Goal: Information Seeking & Learning: Check status

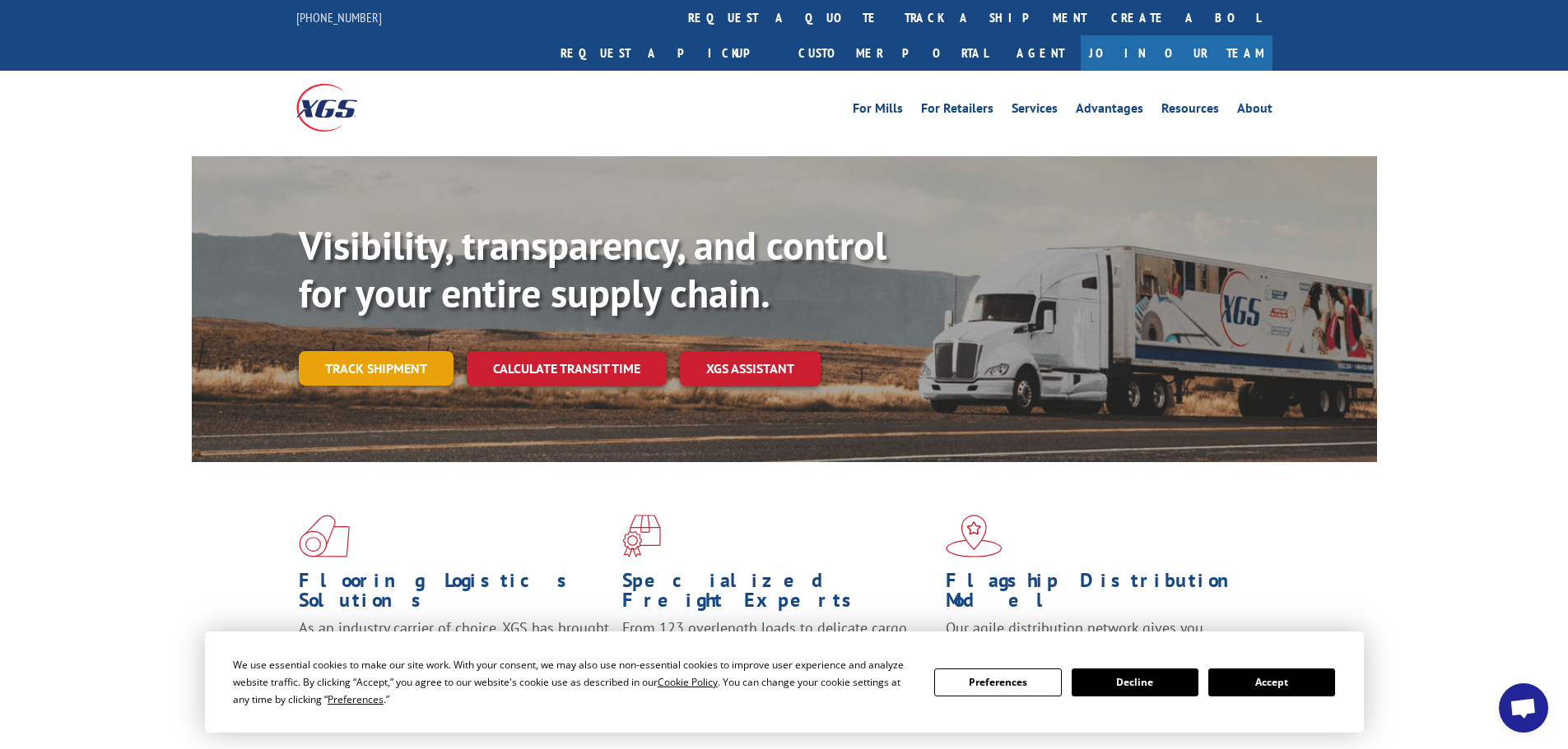
click at [373, 351] on link "Track shipment" at bounding box center [376, 369] width 155 height 35
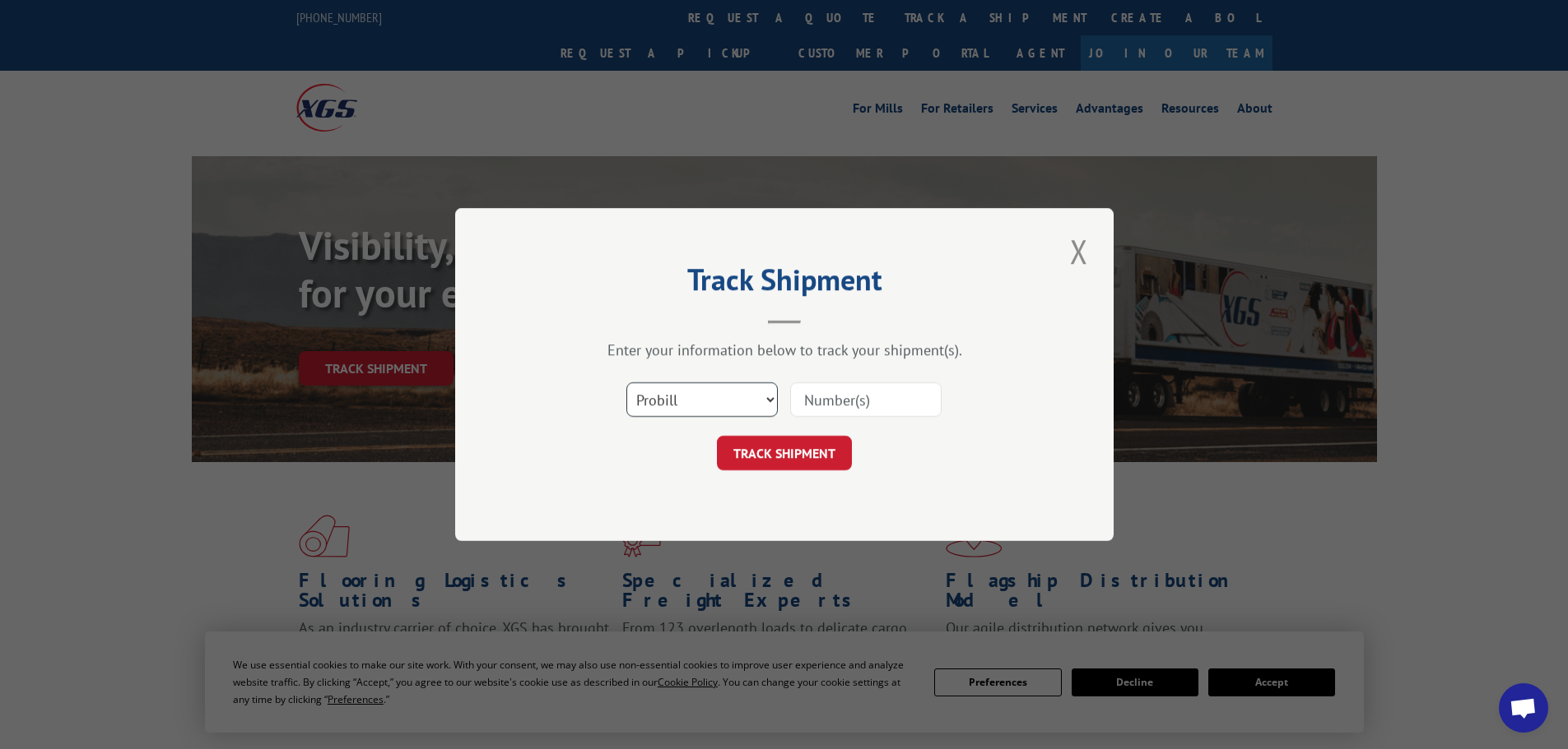
click at [682, 393] on select "Select category... Probill BOL PO" at bounding box center [702, 400] width 151 height 35
select select "bol"
click at [626, 383] on select "Select category... Probill BOL PO" at bounding box center [702, 400] width 151 height 35
click at [823, 403] on input at bounding box center [865, 400] width 151 height 35
type input "5959220"
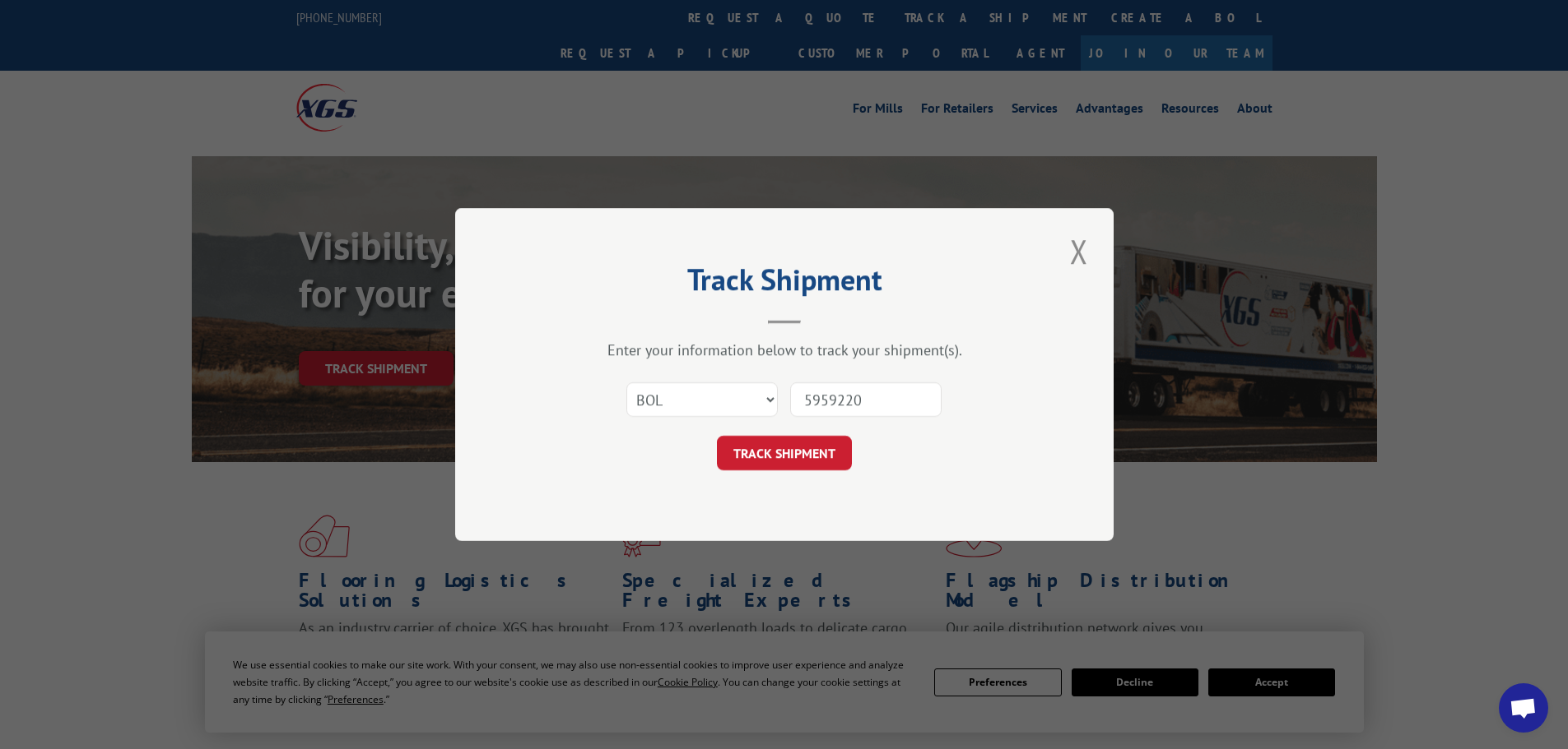
click at [716, 436] on button "TRACK SHIPMENT" at bounding box center [784, 454] width 135 height 35
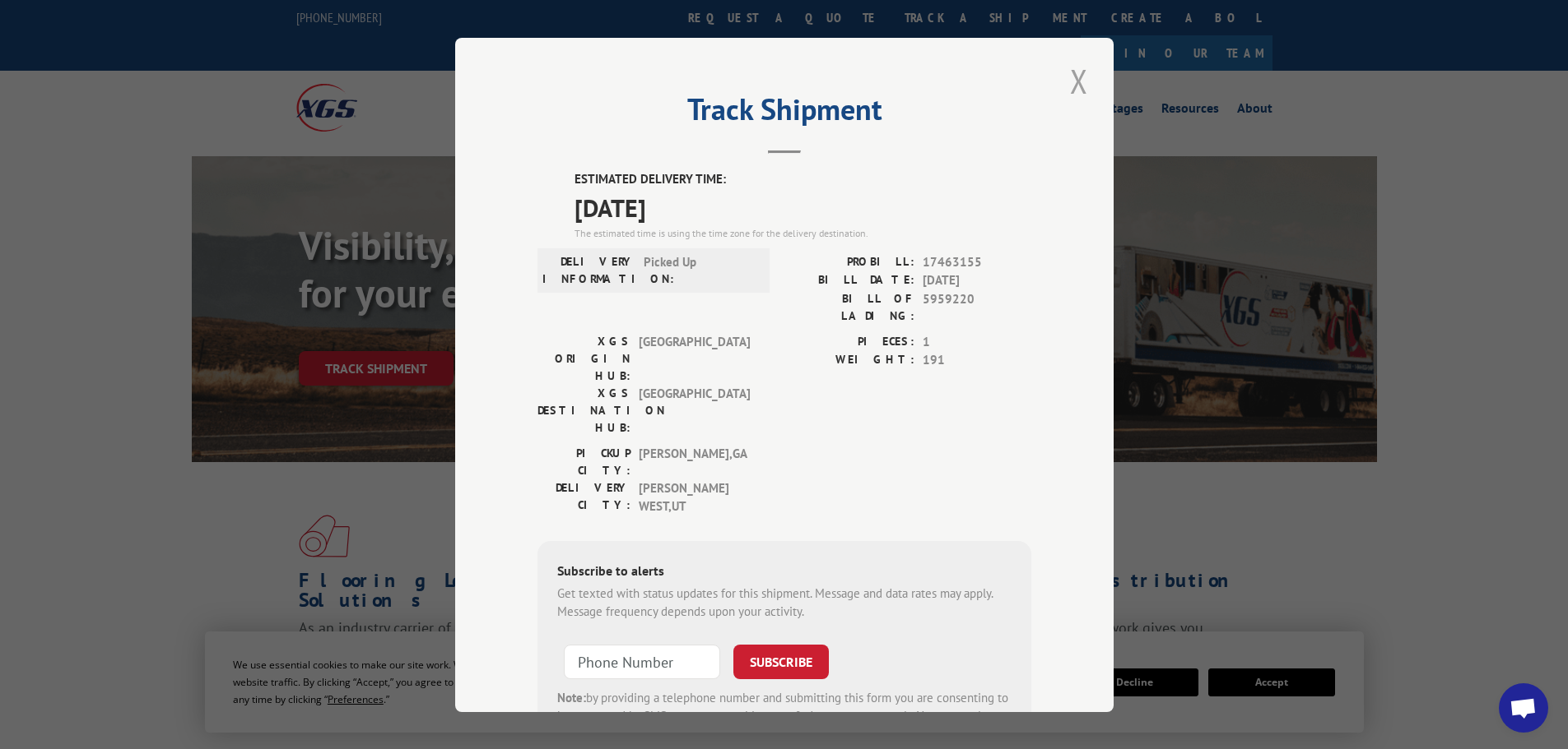
click at [1072, 74] on button "Close modal" at bounding box center [1079, 80] width 28 height 45
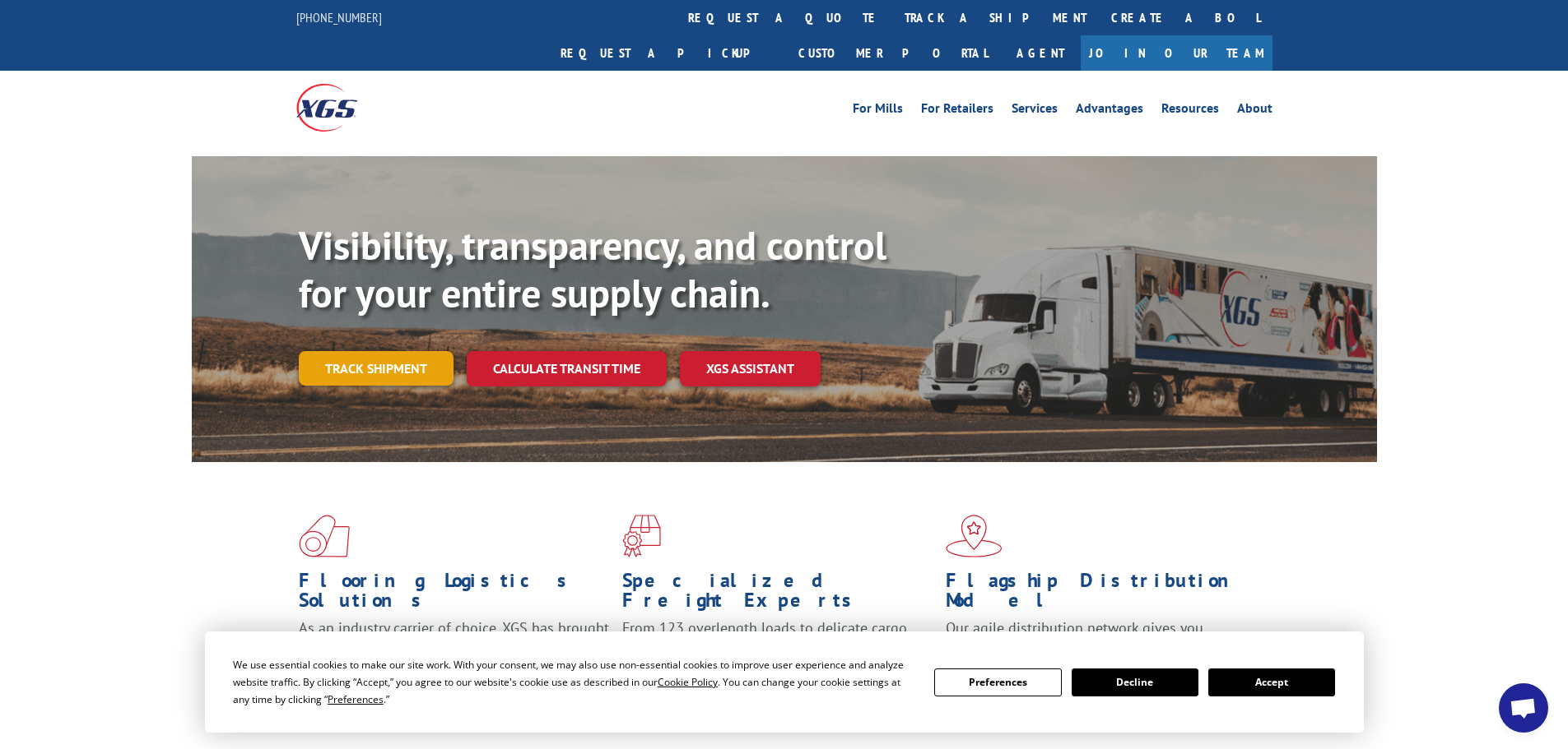
click at [385, 351] on link "Track shipment" at bounding box center [376, 369] width 155 height 35
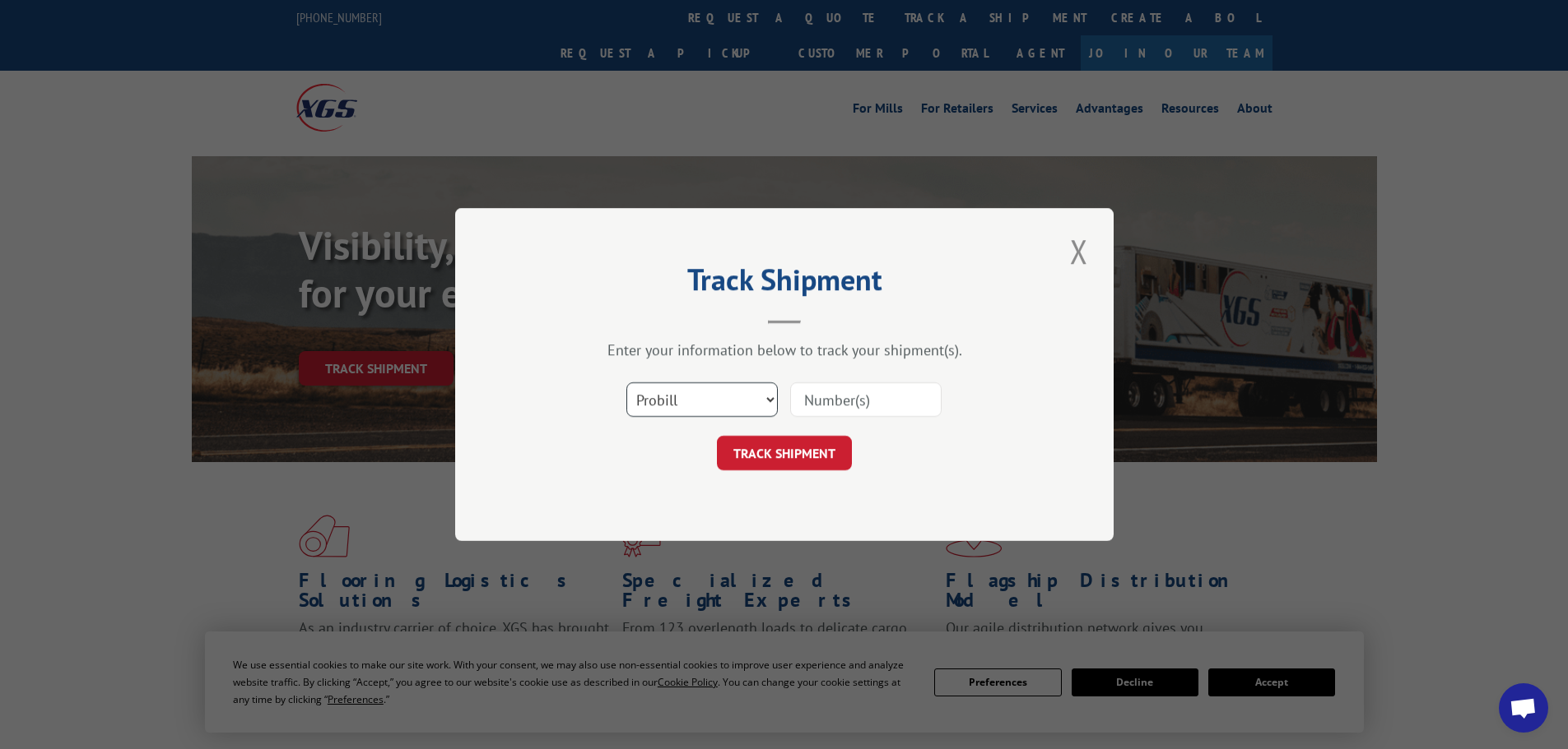
click at [689, 392] on select "Select category... Probill BOL PO" at bounding box center [702, 400] width 151 height 35
select select "bol"
click at [626, 383] on select "Select category... Probill BOL PO" at bounding box center [702, 400] width 151 height 35
click at [808, 398] on input at bounding box center [865, 400] width 151 height 35
type input "5957676"
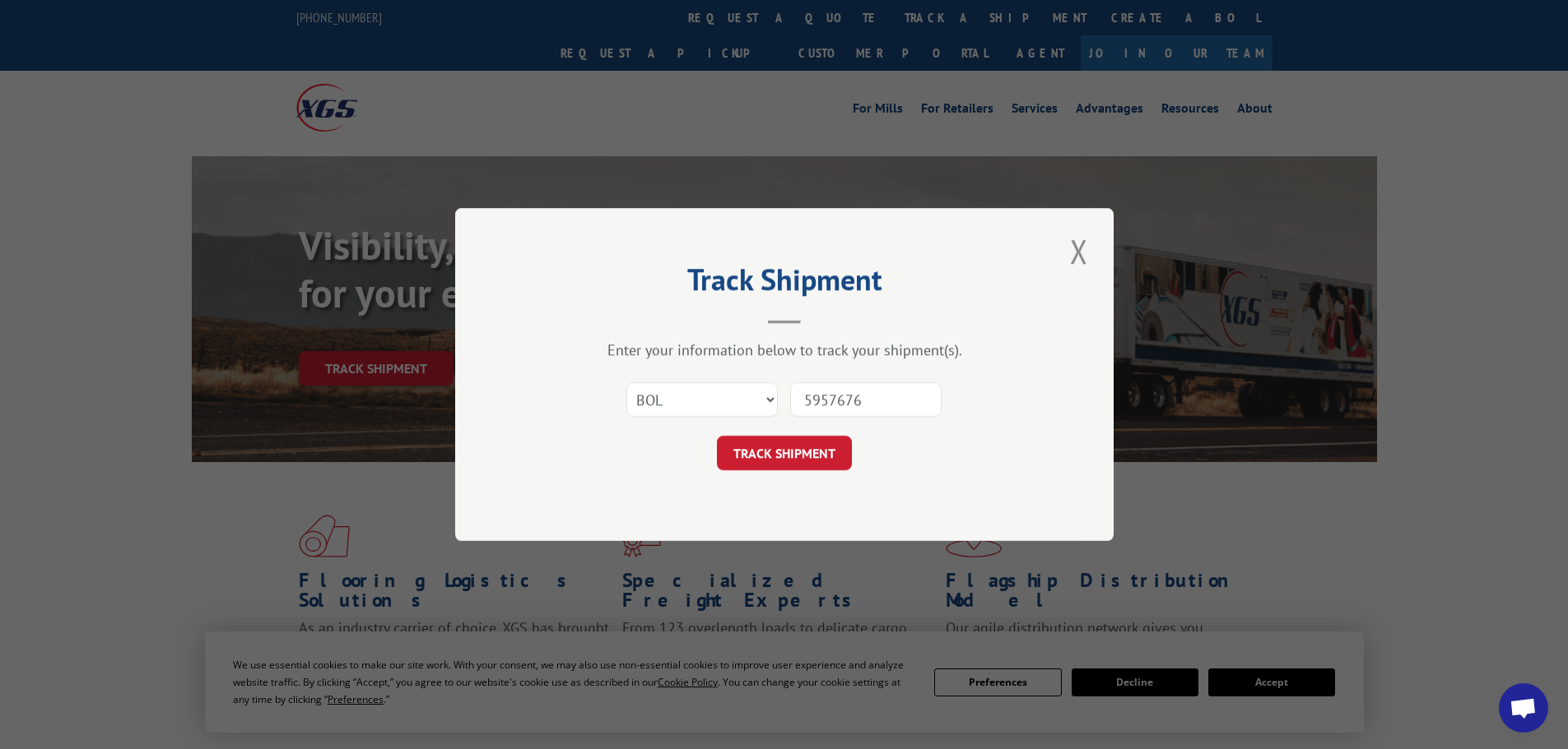
click at [716, 436] on button "TRACK SHIPMENT" at bounding box center [784, 454] width 135 height 35
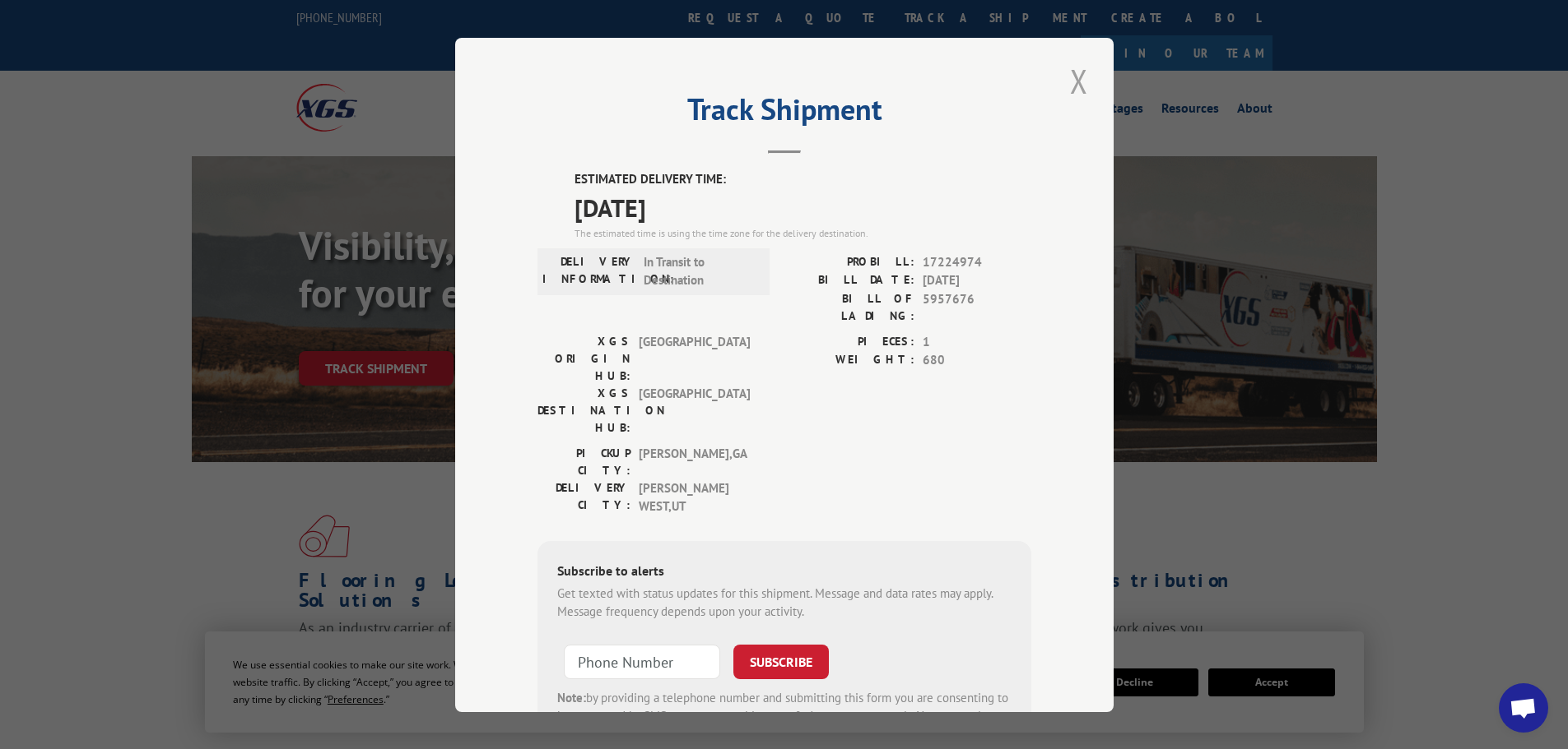
click at [1074, 79] on button "Close modal" at bounding box center [1079, 80] width 28 height 45
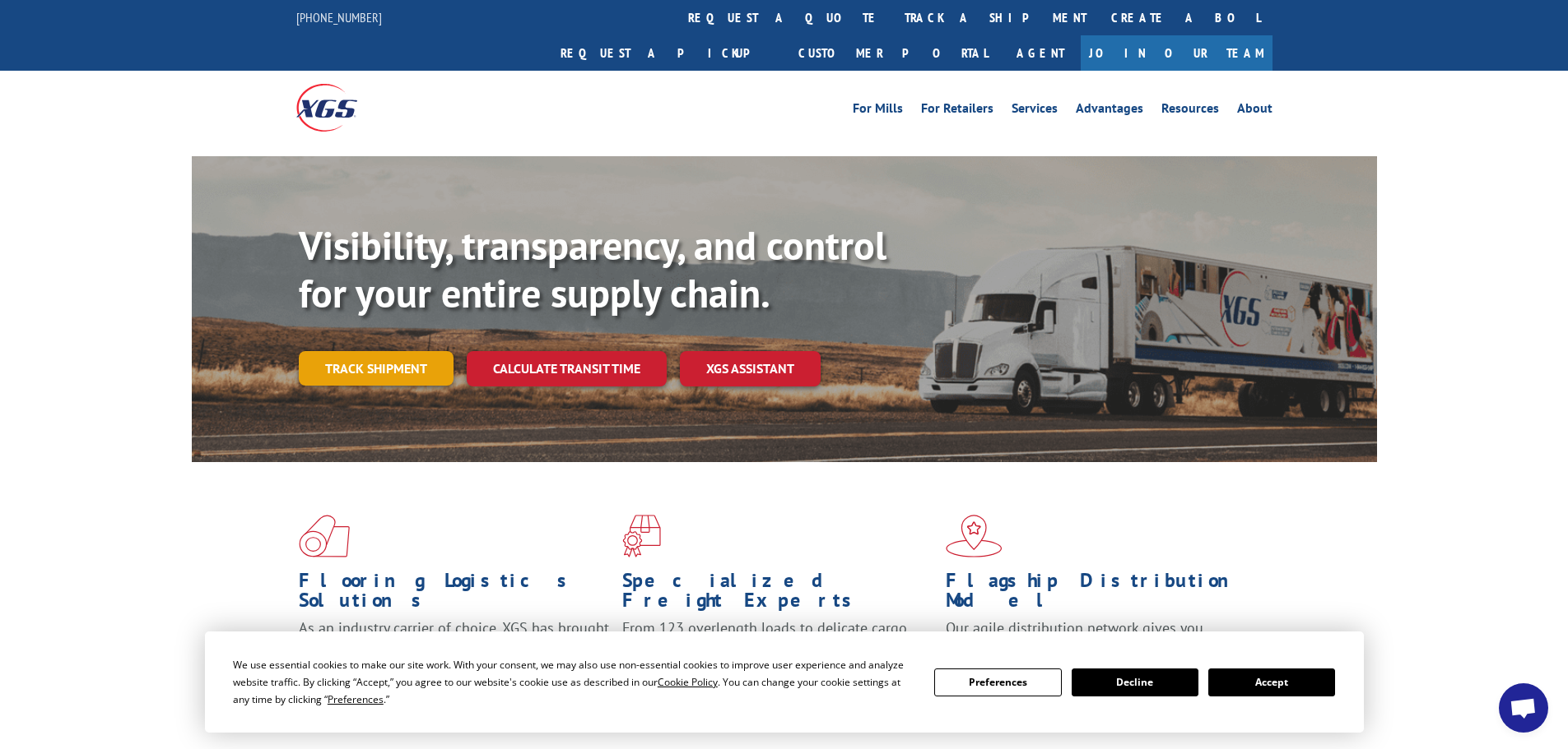
click at [413, 351] on link "Track shipment" at bounding box center [376, 369] width 155 height 35
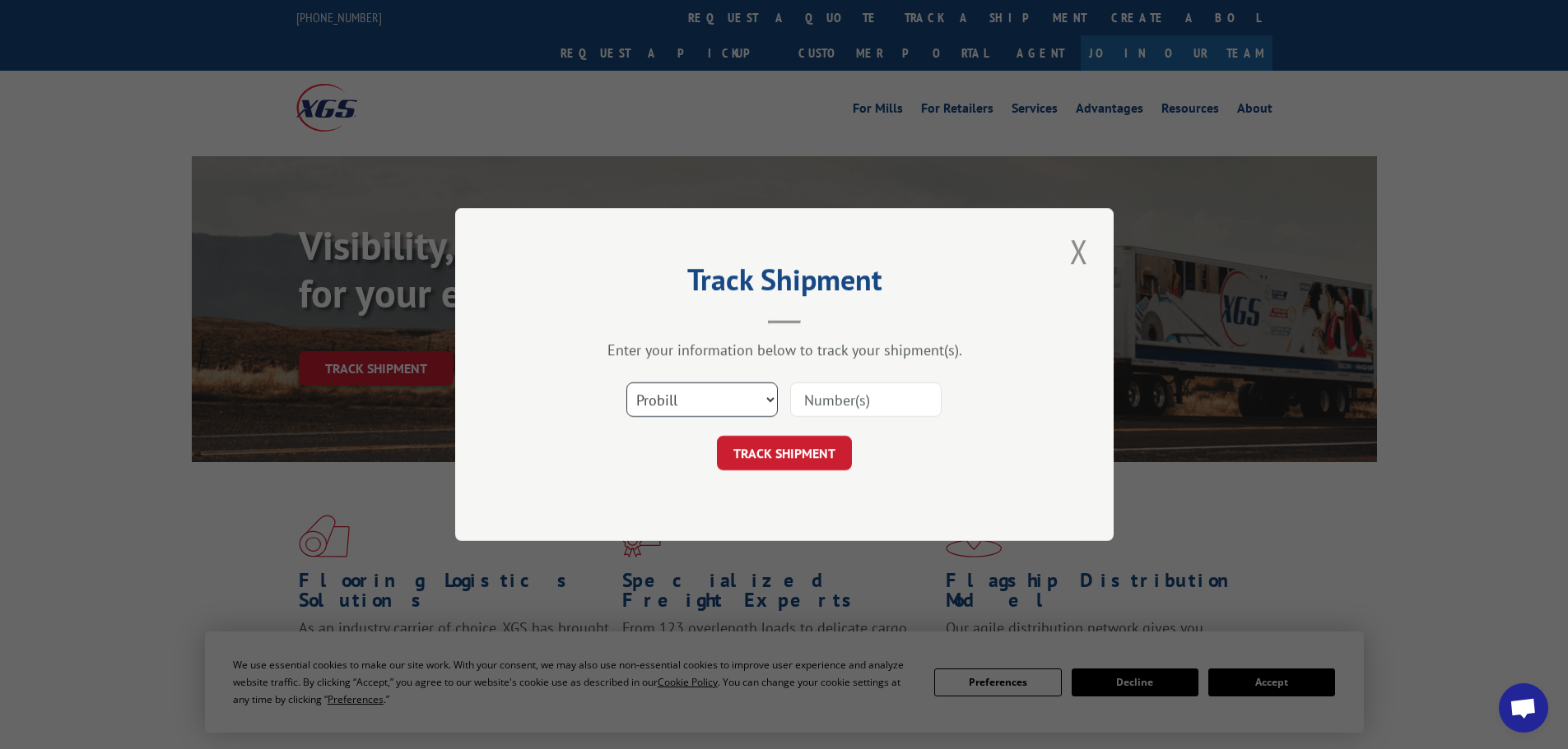
click at [743, 389] on select "Select category... Probill BOL PO" at bounding box center [702, 400] width 151 height 35
select select "bol"
click at [626, 383] on select "Select category... Probill BOL PO" at bounding box center [702, 400] width 151 height 35
click at [842, 393] on input at bounding box center [865, 400] width 151 height 35
type input "4933553"
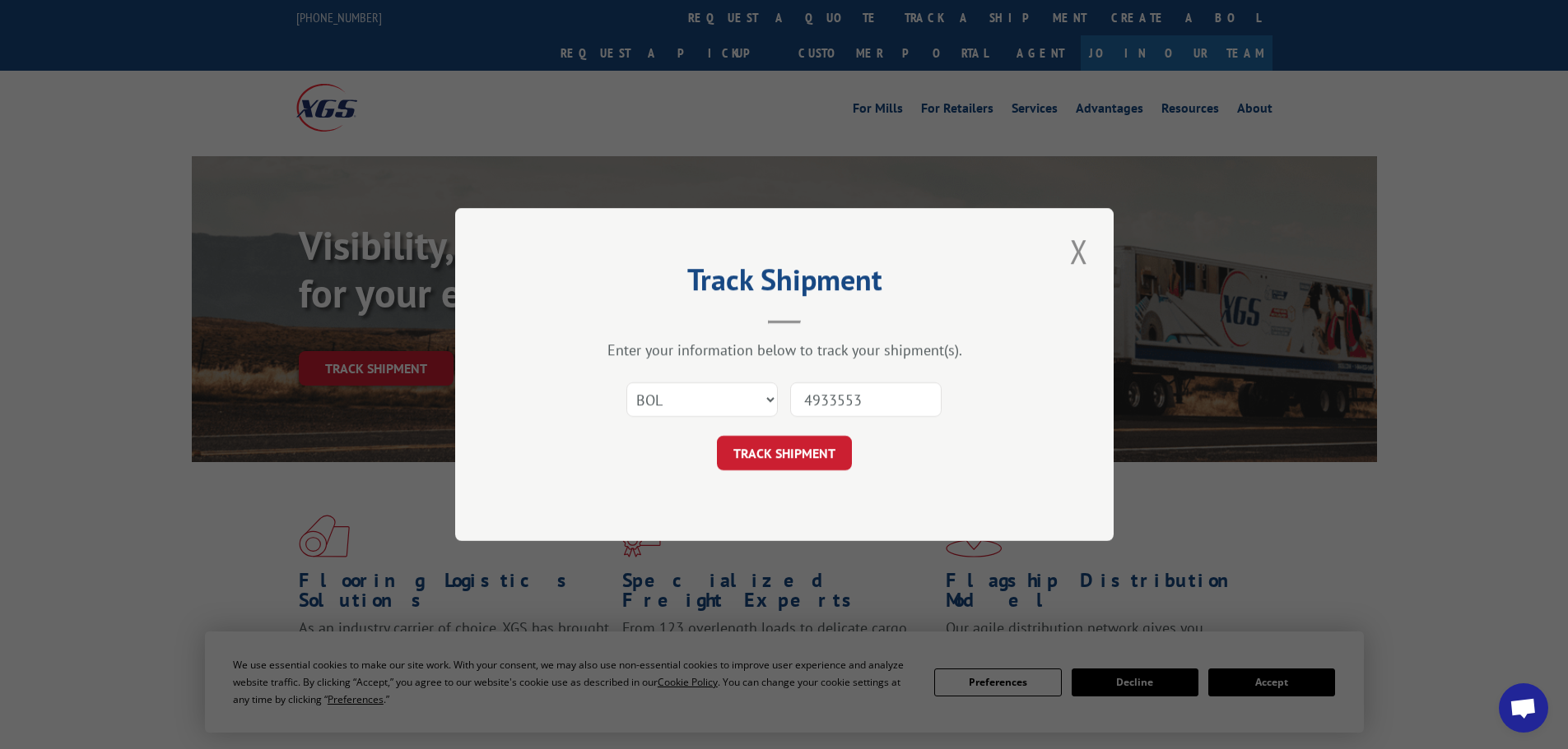
click at [716, 436] on button "TRACK SHIPMENT" at bounding box center [784, 454] width 135 height 35
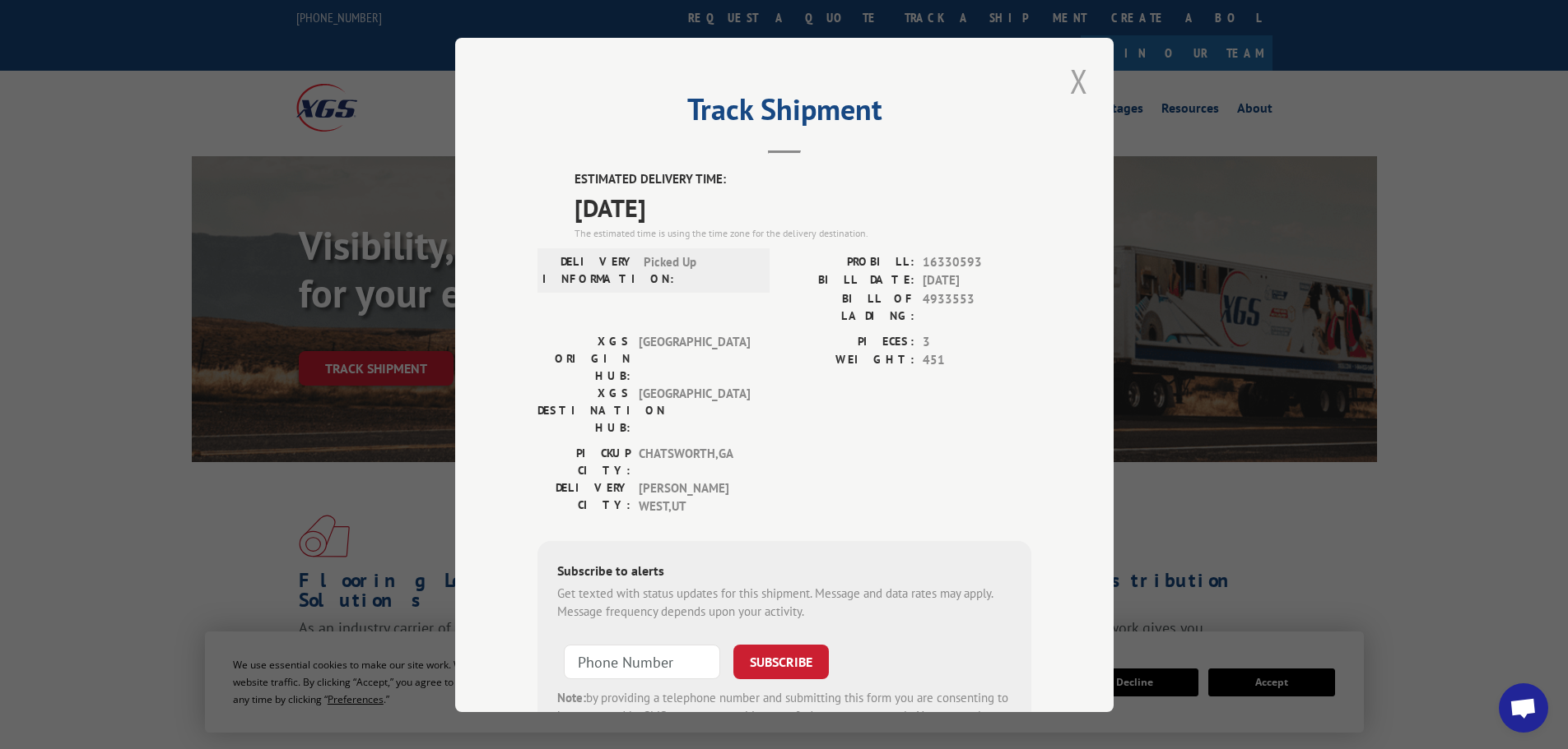
click at [1073, 72] on button "Close modal" at bounding box center [1079, 80] width 28 height 45
